Goal: Task Accomplishment & Management: Manage account settings

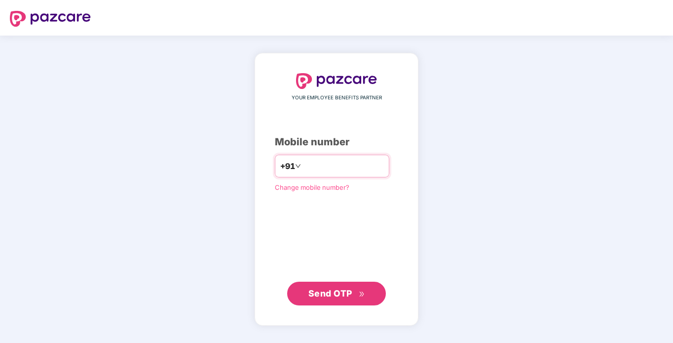
type input "**********"
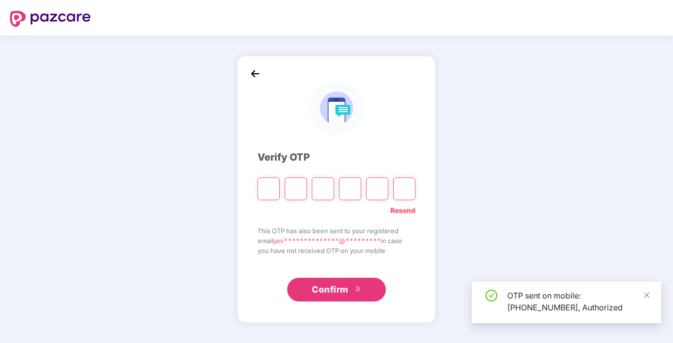
type input "*"
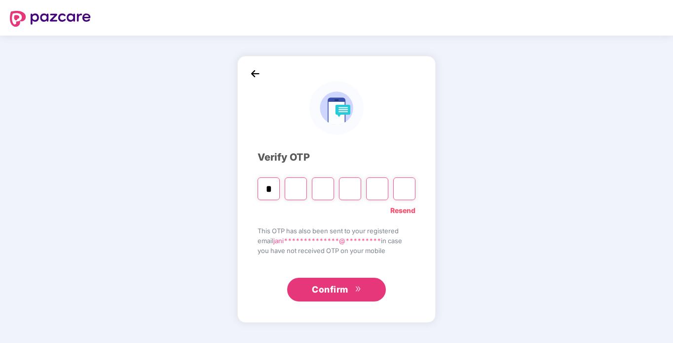
type input "*"
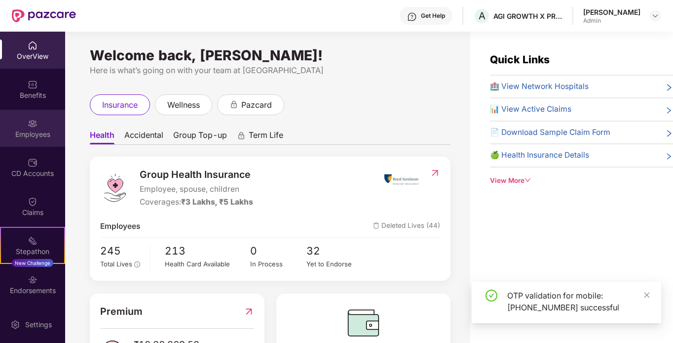
drag, startPoint x: 39, startPoint y: 103, endPoint x: 36, endPoint y: 132, distance: 29.3
click at [36, 132] on div "Employees" at bounding box center [32, 134] width 65 height 10
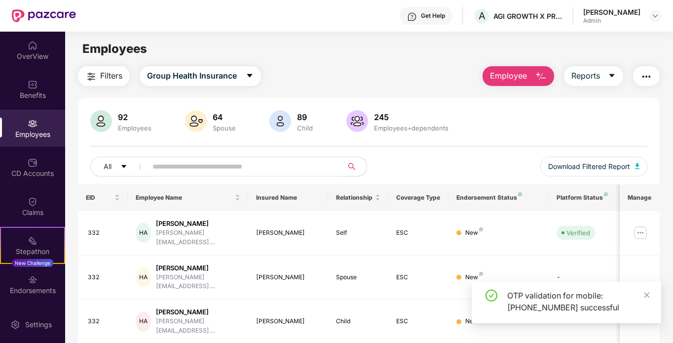
click at [216, 165] on input "text" at bounding box center [241, 166] width 177 height 15
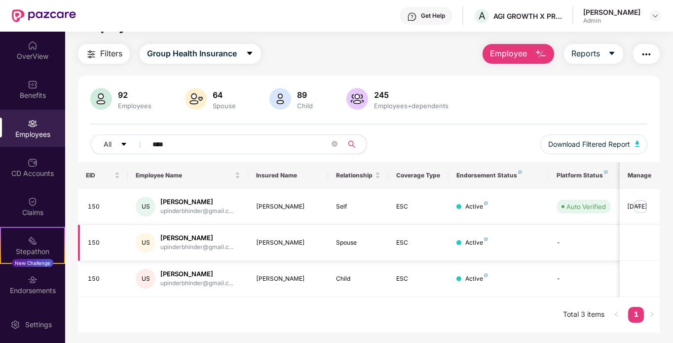
scroll to position [32, 0]
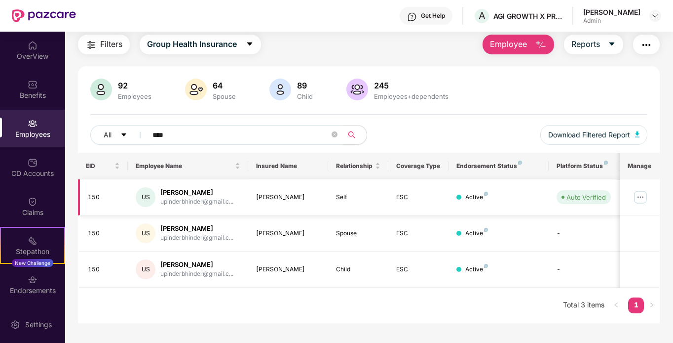
type input "****"
click at [633, 195] on td at bounding box center [640, 197] width 40 height 36
click at [639, 195] on img at bounding box center [641, 197] width 16 height 16
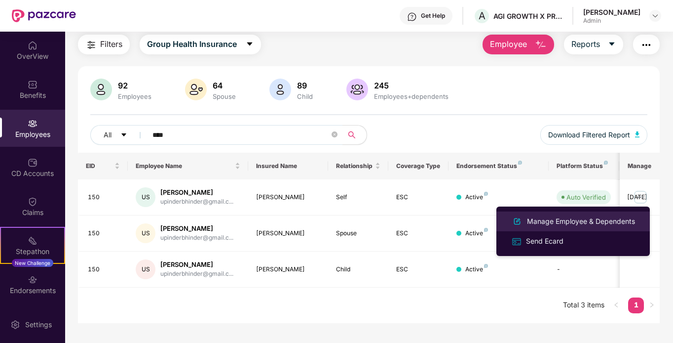
click at [547, 222] on div "Manage Employee & Dependents" at bounding box center [581, 221] width 112 height 11
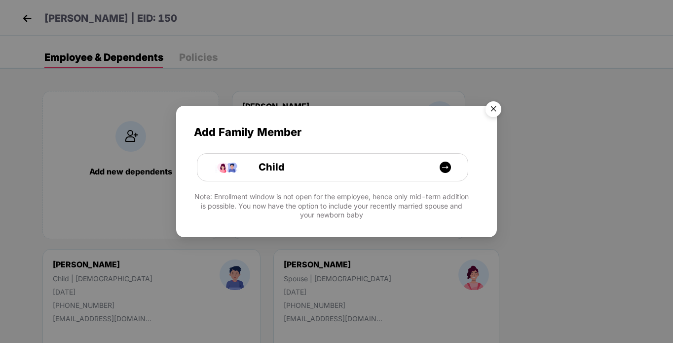
click at [493, 107] on img "Close" at bounding box center [494, 111] width 28 height 28
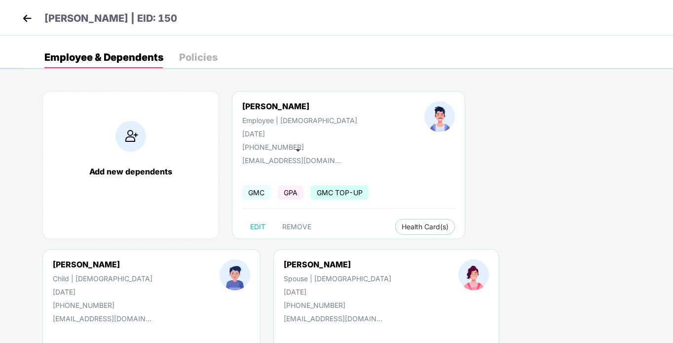
click at [298, 152] on div "upinderbhinder@gmail.com" at bounding box center [291, 157] width 99 height 13
drag, startPoint x: 298, startPoint y: 144, endPoint x: 254, endPoint y: 145, distance: 43.9
click at [254, 145] on div "+917303498704" at bounding box center [299, 147] width 115 height 8
copy div "7303498704"
drag, startPoint x: 335, startPoint y: 158, endPoint x: 231, endPoint y: 165, distance: 104.4
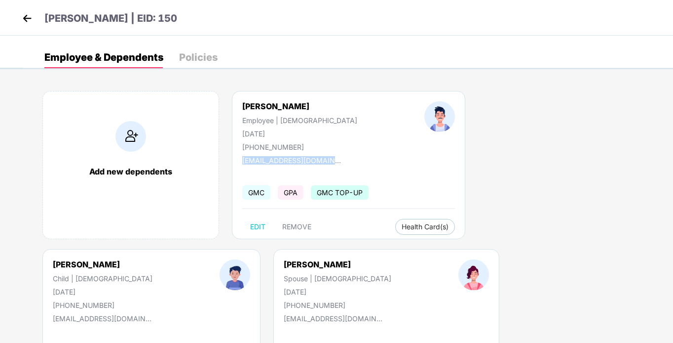
click at [231, 165] on div "Add new dependents Upinderjit Singh Employee | Male 06 Jan 1988 +917303498704 u…" at bounding box center [348, 249] width 651 height 346
click at [308, 274] on div "Add new dependents Upinderjit Singh Employee | Male 06 Jan 1988 +917303498704 u…" at bounding box center [348, 249] width 651 height 346
drag, startPoint x: 335, startPoint y: 158, endPoint x: 227, endPoint y: 161, distance: 108.2
click at [227, 161] on div "Add new dependents Upinderjit Singh Employee | Male 06 Jan 1988 +917303498704 u…" at bounding box center [348, 249] width 651 height 346
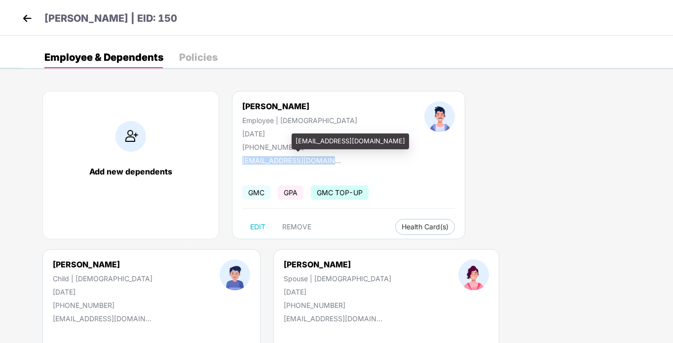
copy div "upinderbhinder@gmail.com"
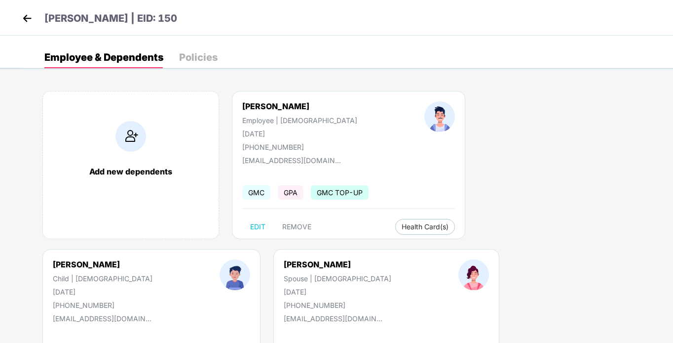
click at [383, 269] on div "Add new dependents Upinderjit Singh Employee | Male 06 Jan 1988 +917303498704 u…" at bounding box center [348, 249] width 651 height 346
drag, startPoint x: 305, startPoint y: 148, endPoint x: 229, endPoint y: 150, distance: 76.5
click at [229, 150] on div "Upinderjit Singh Employee | Male 06 Jan 1988 +917303498704" at bounding box center [300, 126] width 182 height 50
click at [319, 254] on div "Add new dependents Upinderjit Singh Employee | Male 06 Jan 1988 +917303498704 u…" at bounding box center [348, 249] width 651 height 346
drag, startPoint x: 303, startPoint y: 147, endPoint x: 227, endPoint y: 147, distance: 75.5
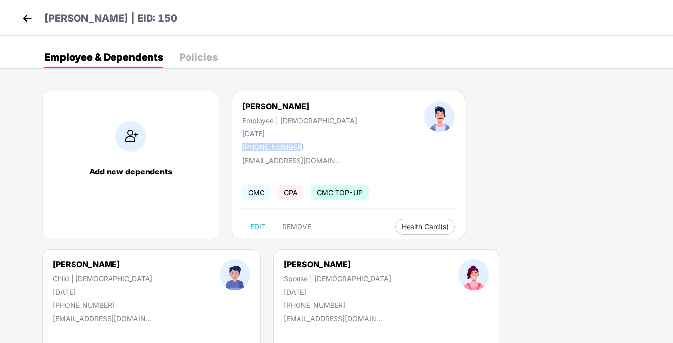
click at [227, 147] on div "Upinderjit Singh Employee | Male 06 Jan 1988 +917303498704" at bounding box center [300, 126] width 182 height 50
click at [318, 258] on div "Add new dependents Upinderjit Singh Employee | Male 06 Jan 1988 +917303498704 u…" at bounding box center [348, 249] width 651 height 346
click at [201, 61] on div "Policies" at bounding box center [198, 57] width 39 height 10
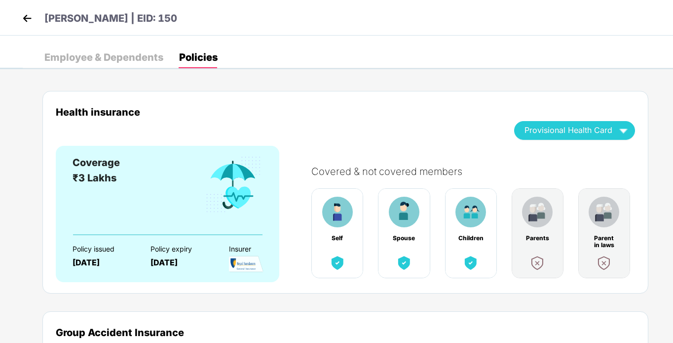
click at [108, 60] on div "Employee & Dependents" at bounding box center [103, 57] width 119 height 10
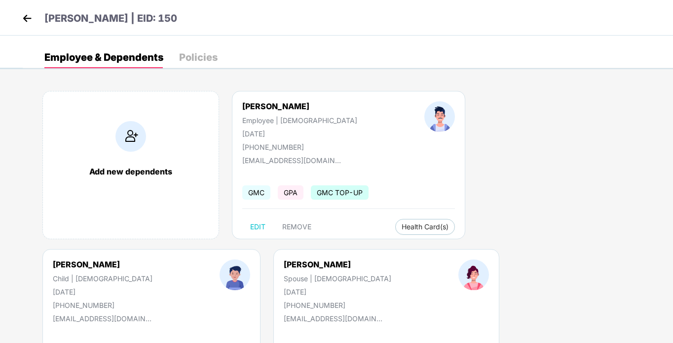
click at [255, 302] on div "Add new dependents Upinderjit Singh Employee | Male 06 Jan 1988 +917303498704 u…" at bounding box center [348, 249] width 651 height 346
click at [20, 20] on img at bounding box center [27, 18] width 15 height 15
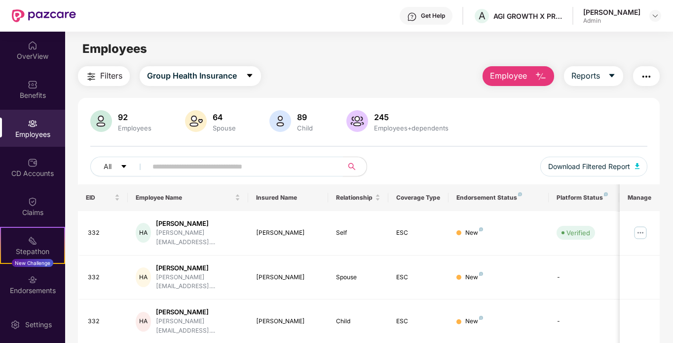
click at [161, 157] on span at bounding box center [242, 166] width 202 height 20
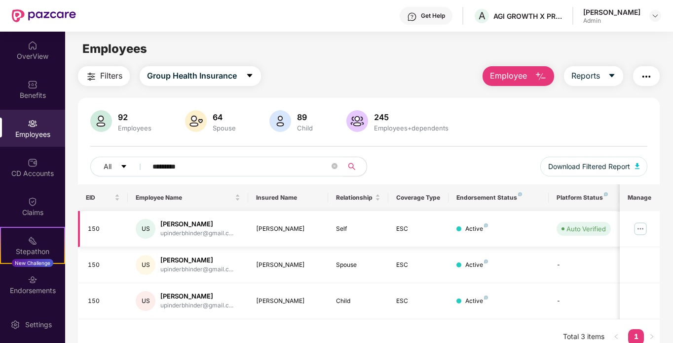
type input "*********"
click at [91, 229] on div "150" at bounding box center [104, 228] width 33 height 9
copy div "150"
